Goal: Transaction & Acquisition: Purchase product/service

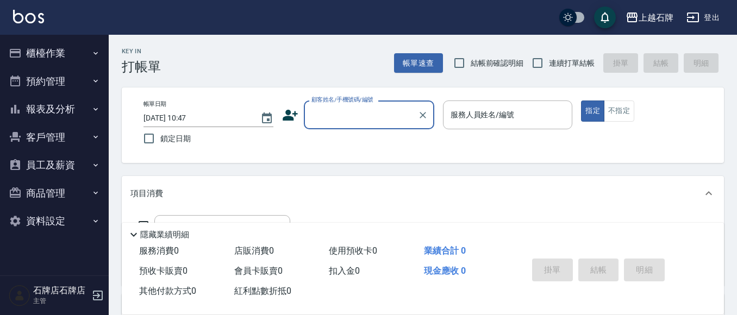
click at [59, 56] on button "櫃檯作業" at bounding box center [54, 53] width 100 height 28
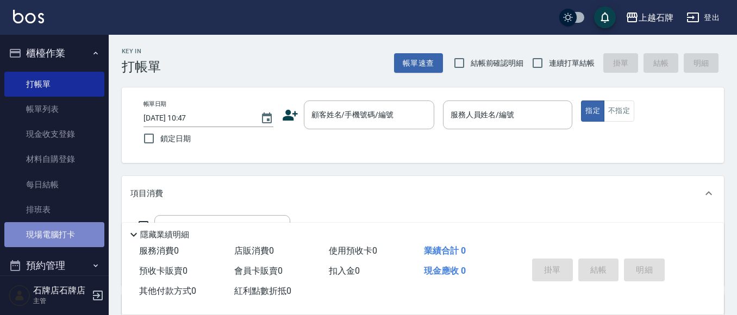
click at [54, 233] on link "現場電腦打卡" at bounding box center [54, 234] width 100 height 25
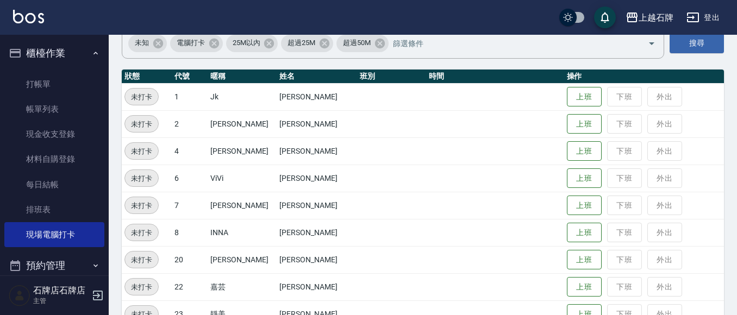
scroll to position [109, 0]
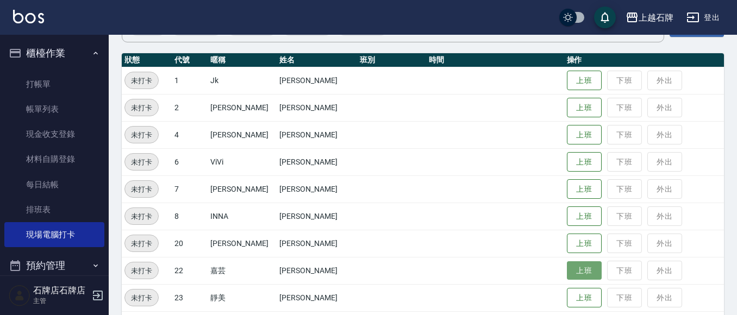
click at [567, 278] on button "上班" at bounding box center [584, 270] width 35 height 19
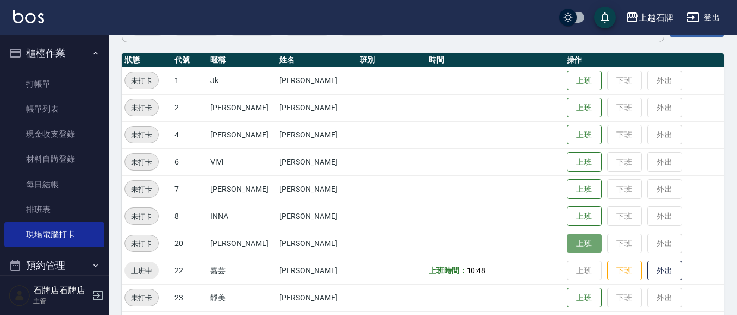
click at [571, 246] on button "上班" at bounding box center [584, 243] width 35 height 19
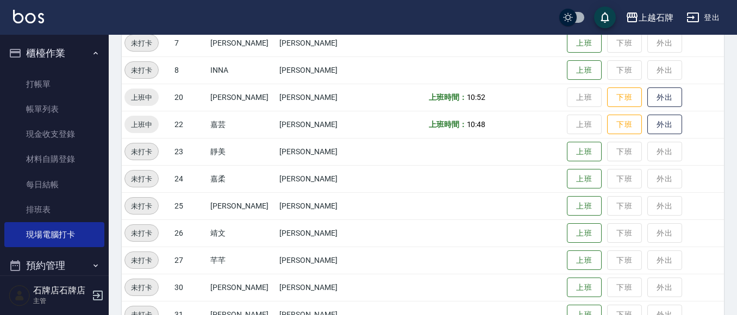
scroll to position [272, 0]
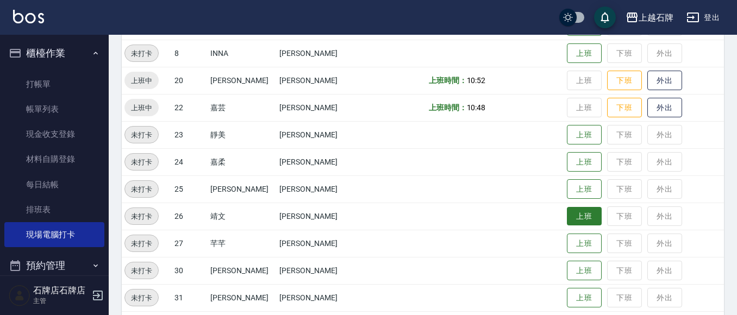
click at [579, 209] on button "上班" at bounding box center [584, 216] width 35 height 19
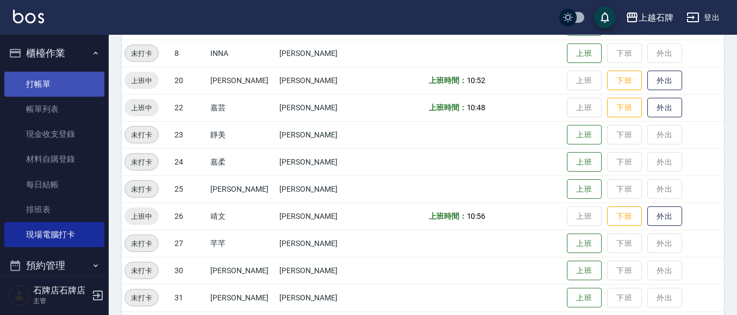
click at [37, 81] on link "打帳單" at bounding box center [54, 84] width 100 height 25
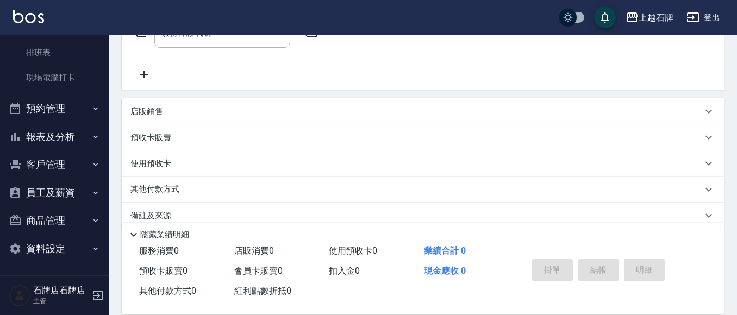
scroll to position [214, 0]
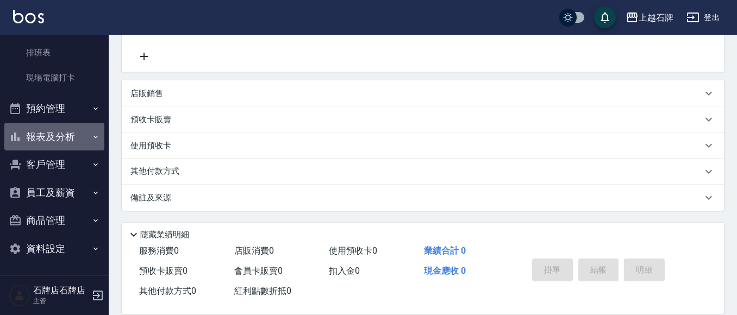
click at [81, 132] on button "報表及分析" at bounding box center [54, 137] width 100 height 28
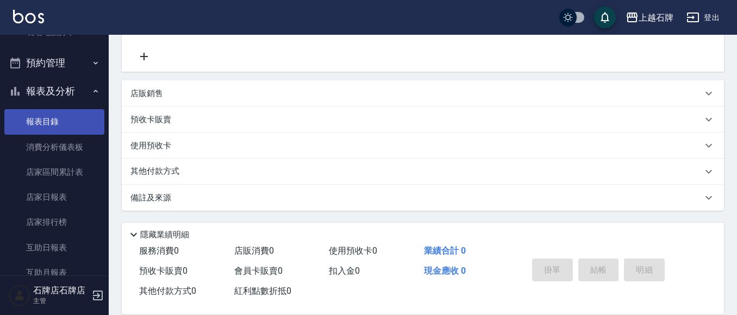
scroll to position [266, 0]
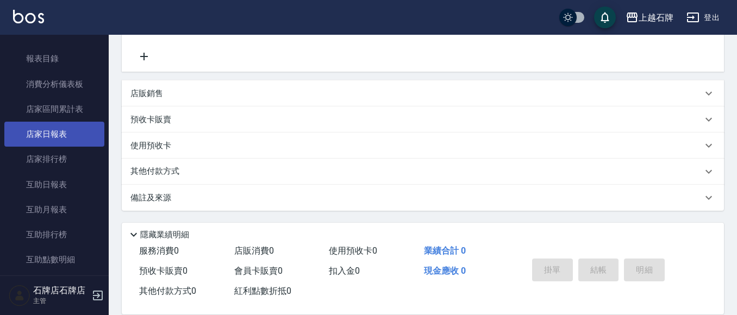
click at [73, 134] on link "店家日報表" at bounding box center [54, 134] width 100 height 25
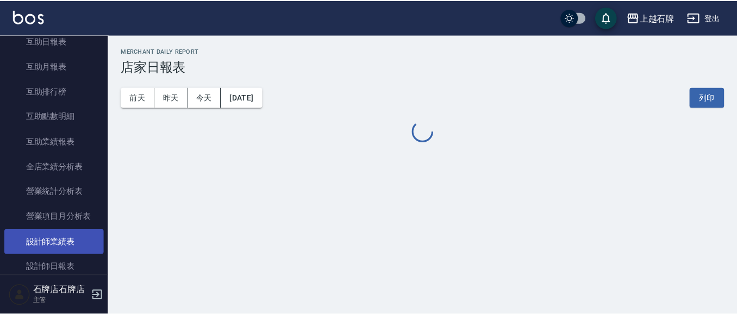
scroll to position [429, 0]
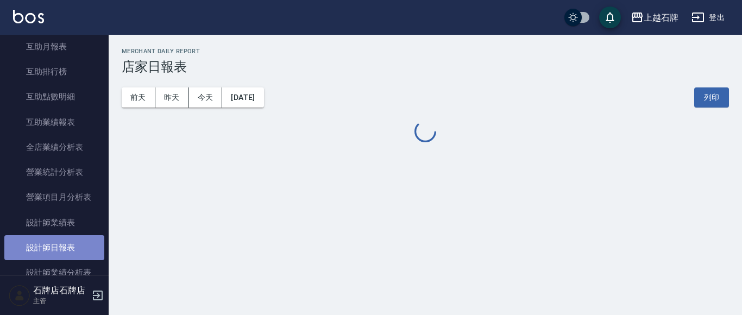
click at [74, 242] on link "設計師日報表" at bounding box center [54, 247] width 100 height 25
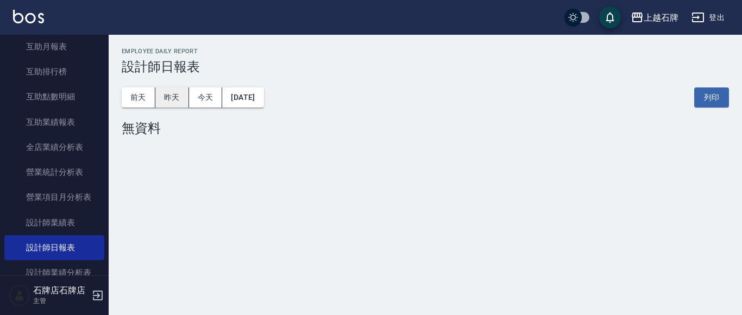
click at [157, 88] on button "昨天" at bounding box center [172, 97] width 34 height 20
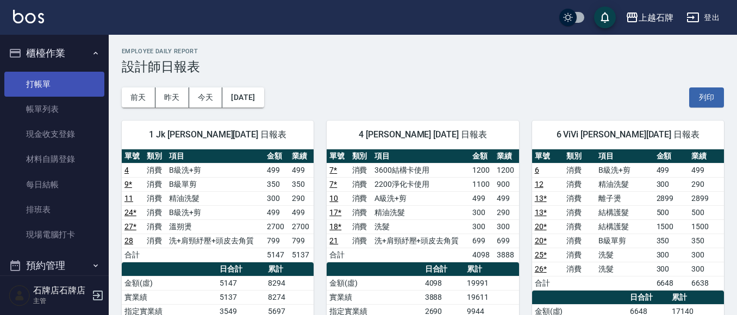
click at [66, 86] on link "打帳單" at bounding box center [54, 84] width 100 height 25
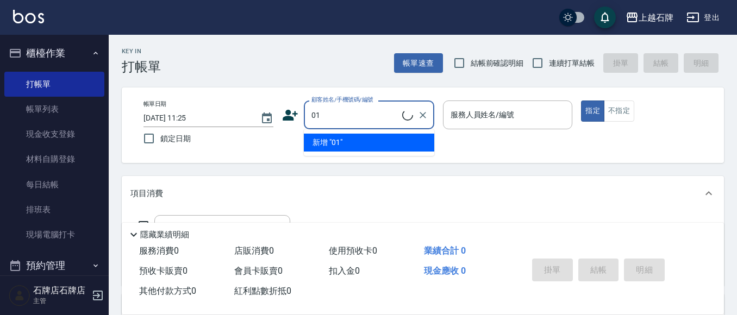
type input "[PERSON_NAME]/0976462601/0976462601"
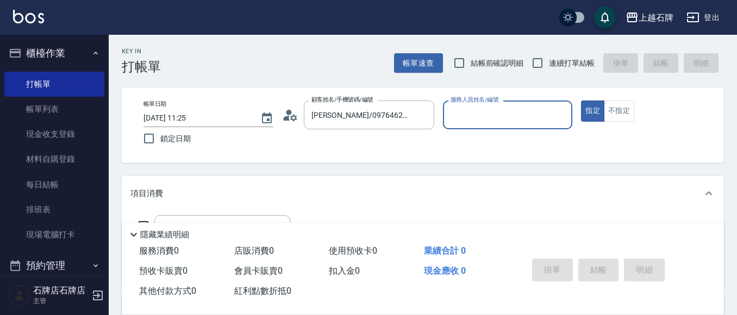
type input "[PERSON_NAME]-4"
click at [388, 143] on div "帳單日期 [DATE] 11:25 鎖定日期 顧客姓名/手機號碼/編號 [PERSON_NAME]/0976462601/0976462601 顧客姓名/手機…" at bounding box center [423, 125] width 576 height 49
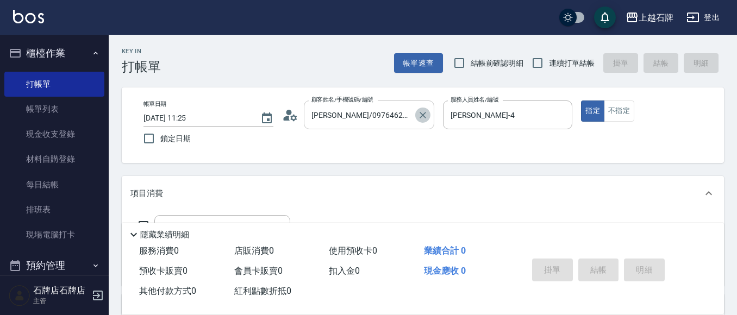
click at [415, 118] on button "Clear" at bounding box center [422, 115] width 15 height 15
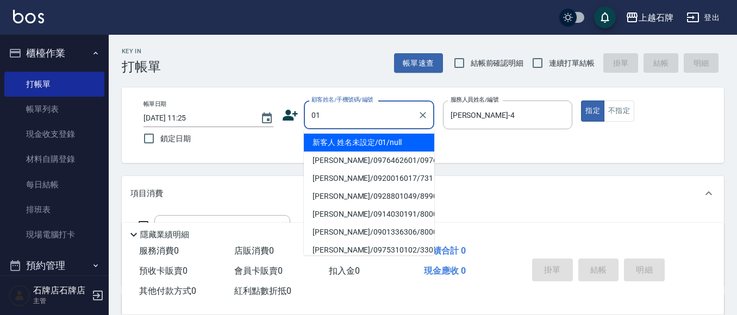
click at [353, 137] on li "新客人 姓名未設定/01/null" at bounding box center [369, 143] width 130 height 18
type input "新客人 姓名未設定/01/null"
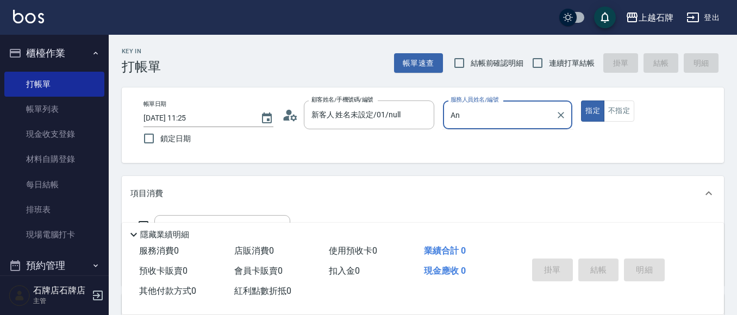
type input "A"
click at [524, 153] on ul "[PERSON_NAME] -7" at bounding box center [508, 142] width 130 height 27
click at [492, 139] on div "[PERSON_NAME] -7" at bounding box center [508, 143] width 130 height 18
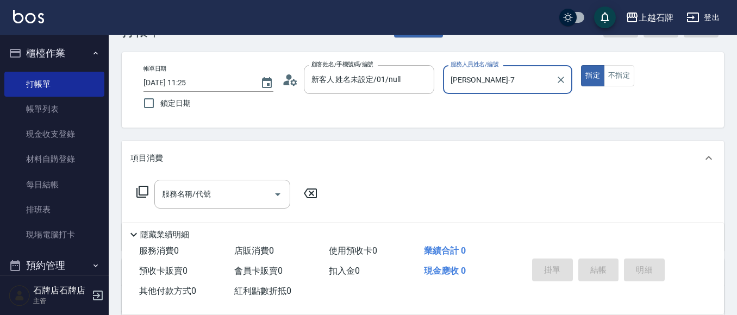
scroll to position [54, 0]
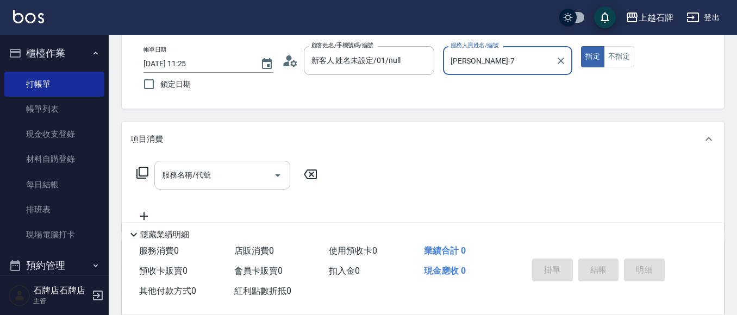
type input "[PERSON_NAME]-7"
click at [244, 178] on input "服務名稱/代號" at bounding box center [214, 175] width 110 height 19
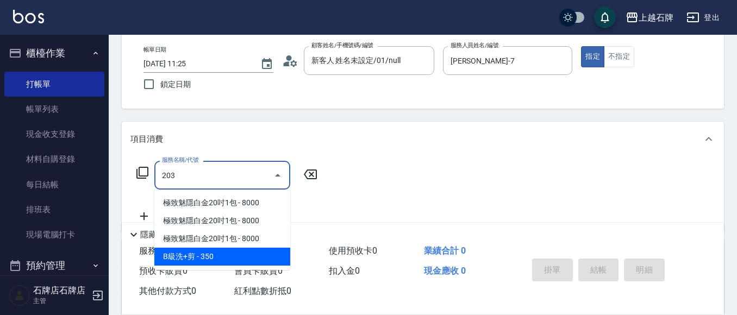
drag, startPoint x: 214, startPoint y: 257, endPoint x: 259, endPoint y: 238, distance: 48.9
click at [216, 257] on span "B級洗+剪 - 350" at bounding box center [222, 257] width 136 height 18
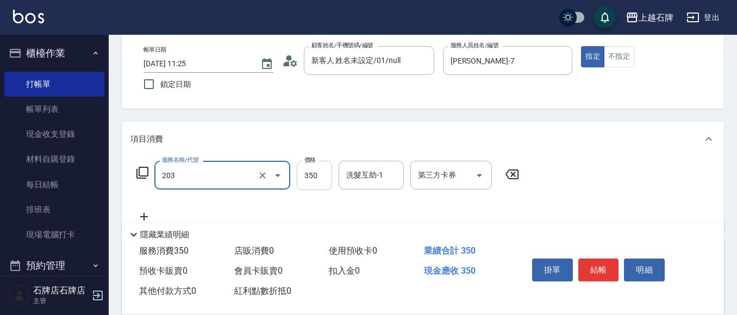
type input "B級洗+剪(203)"
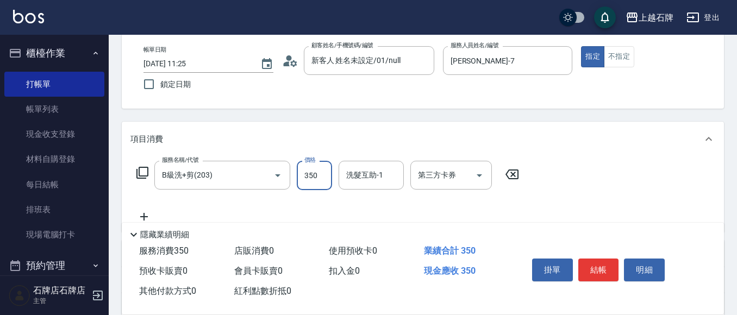
click at [317, 180] on input "350" at bounding box center [314, 175] width 35 height 29
type input "500"
click at [605, 265] on button "結帳" at bounding box center [598, 270] width 41 height 23
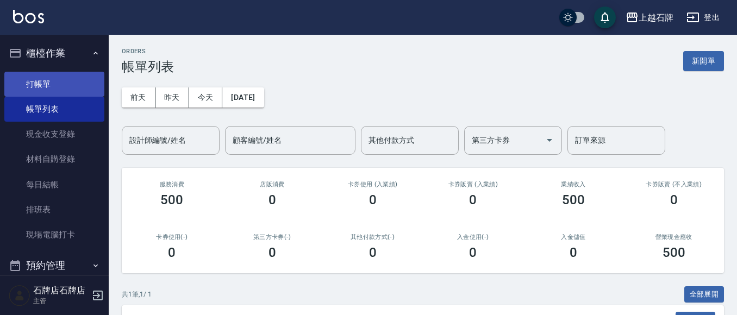
drag, startPoint x: 77, startPoint y: 81, endPoint x: 85, endPoint y: 76, distance: 9.8
click at [77, 81] on link "打帳單" at bounding box center [54, 84] width 100 height 25
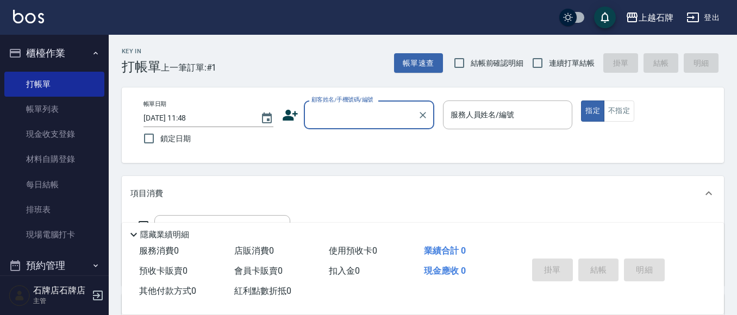
click at [362, 124] on input "顧客姓名/手機號碼/編號" at bounding box center [361, 114] width 104 height 19
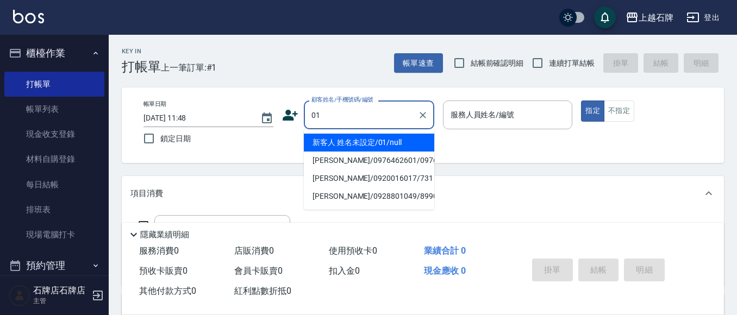
type input "新客人 姓名未設定/01/null"
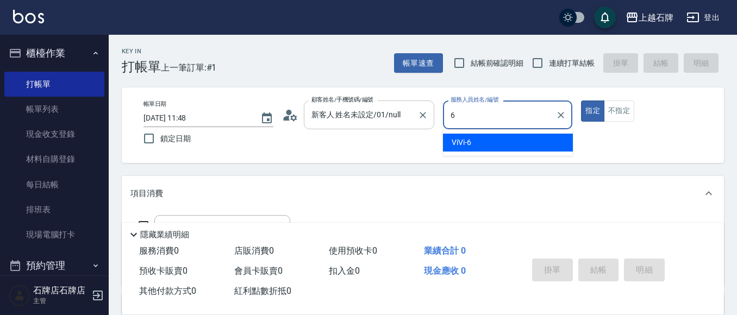
type input "ViVi-6"
type button "true"
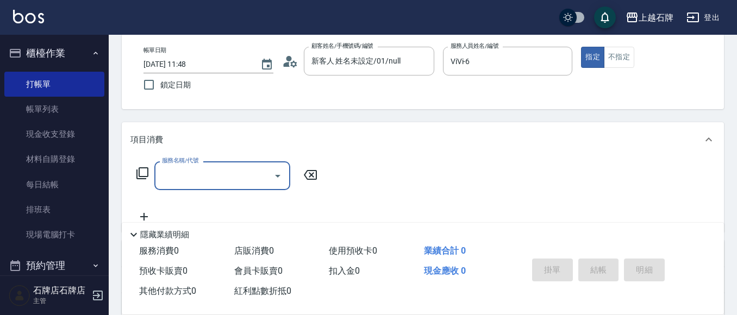
scroll to position [54, 0]
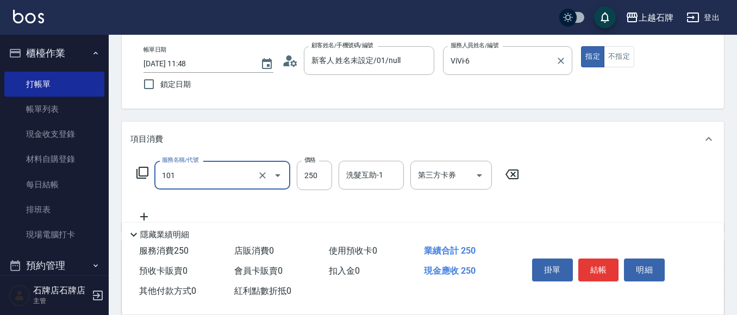
type input "洗髮(101)"
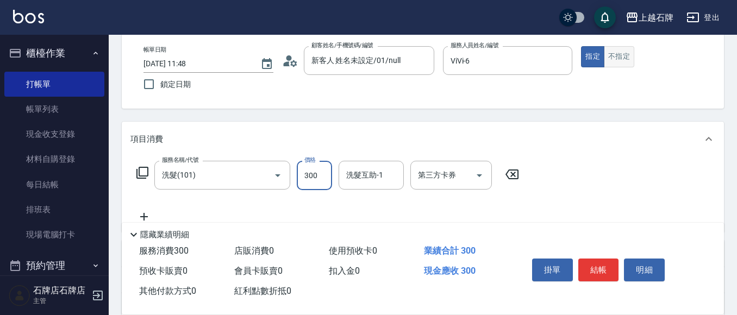
type input "300"
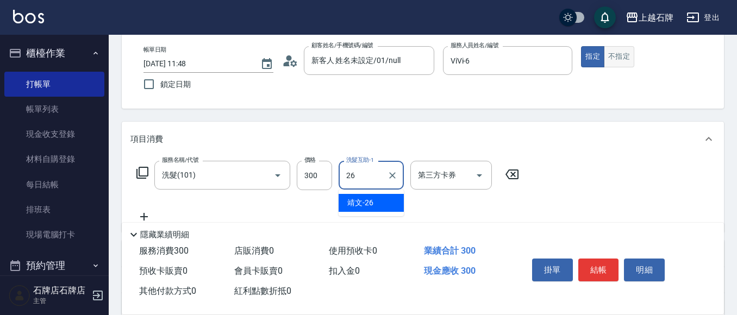
type input "靖文-26"
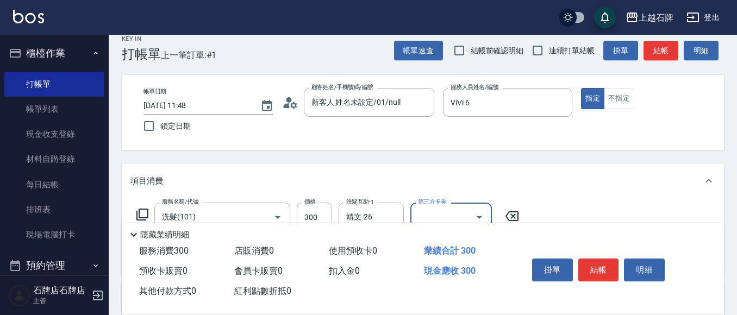
scroll to position [0, 0]
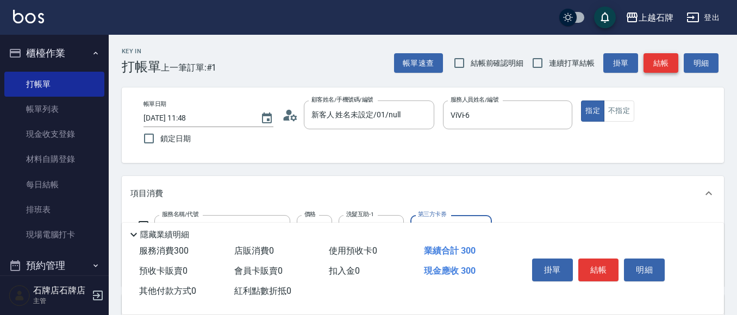
click at [665, 64] on button "結帳" at bounding box center [660, 63] width 35 height 20
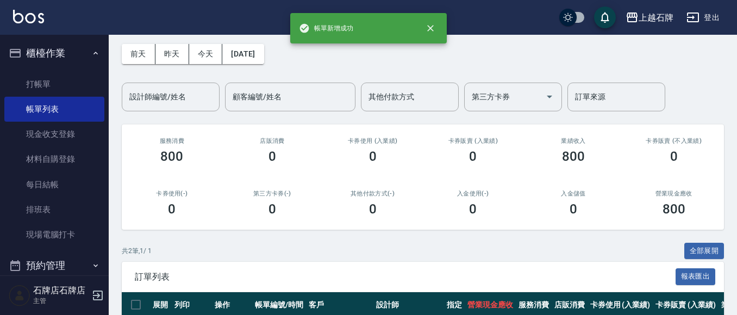
scroll to position [109, 0]
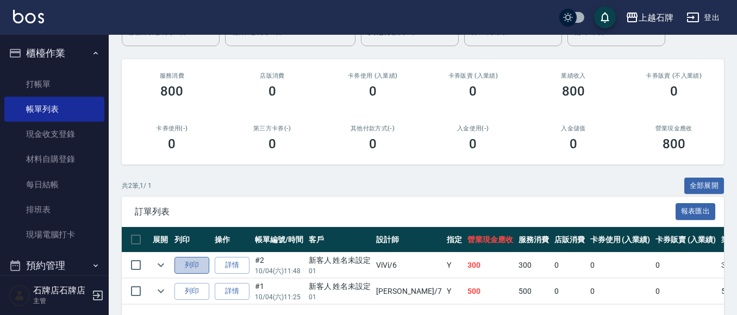
click at [177, 263] on button "列印" at bounding box center [191, 265] width 35 height 17
